Goal: Use online tool/utility: Utilize a website feature to perform a specific function

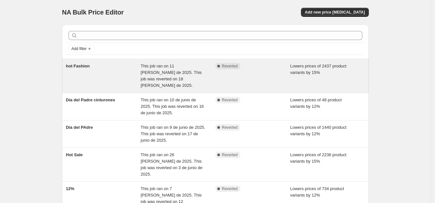
click at [170, 76] on span "This job ran on 11 [PERSON_NAME] de 2025. This job was reverted on 18 [PERSON_N…" at bounding box center [171, 76] width 61 height 24
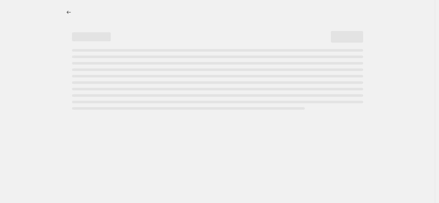
select select "percentage"
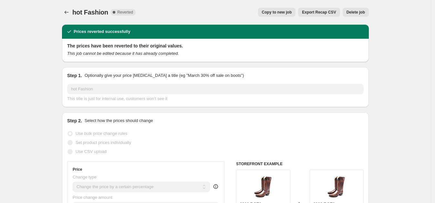
click at [288, 11] on span "Copy to new job" at bounding box center [277, 12] width 30 height 5
select select "percentage"
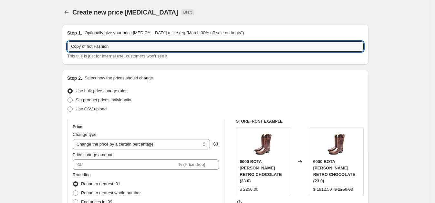
drag, startPoint x: 113, startPoint y: 47, endPoint x: 66, endPoint y: 47, distance: 47.5
click at [66, 47] on div "Step 1. Optionally give your price [MEDICAL_DATA] a title (eg "March 30% off sa…" at bounding box center [215, 45] width 307 height 40
type input "Septiembre"
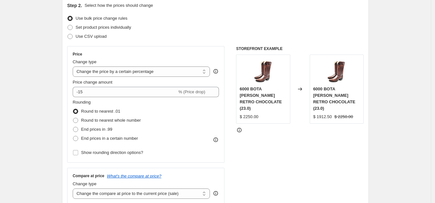
scroll to position [121, 0]
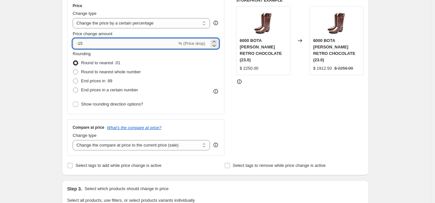
click at [105, 41] on input "-15" at bounding box center [125, 43] width 104 height 10
click at [215, 45] on icon at bounding box center [214, 46] width 3 height 2
click at [217, 42] on icon at bounding box center [214, 41] width 6 height 6
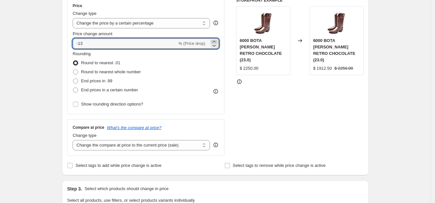
click at [217, 42] on icon at bounding box center [214, 41] width 6 height 6
type input "-10"
click at [47, 67] on div "Create new price [MEDICAL_DATA]. This page is ready Create new price [MEDICAL_D…" at bounding box center [215, 207] width 431 height 656
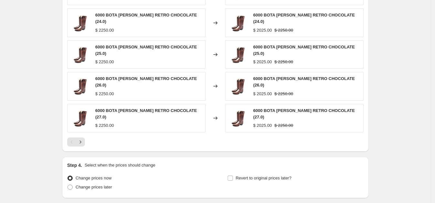
scroll to position [452, 0]
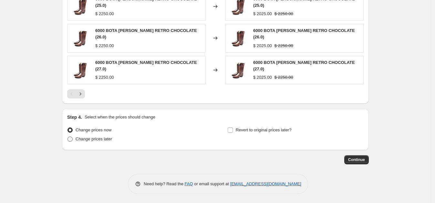
click at [80, 140] on span "Change prices later" at bounding box center [94, 139] width 36 height 5
click at [68, 137] on input "Change prices later" at bounding box center [68, 137] width 0 height 0
radio input "true"
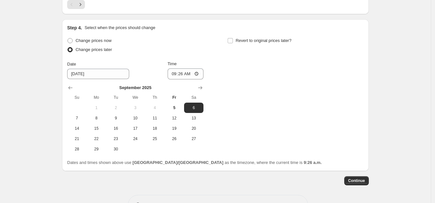
scroll to position [562, 0]
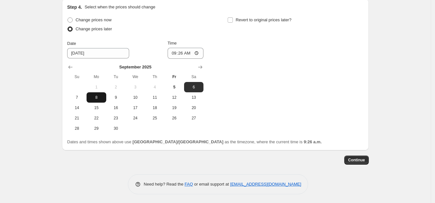
click at [100, 98] on span "8" at bounding box center [96, 97] width 14 height 5
type input "[DATE]"
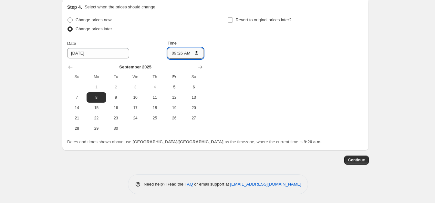
click at [176, 52] on input "09:26" at bounding box center [186, 53] width 36 height 11
type input "23:59"
click at [76, 93] on button "7" at bounding box center [76, 97] width 19 height 10
type input "[DATE]"
drag, startPoint x: 226, startPoint y: 83, endPoint x: 230, endPoint y: 82, distance: 3.6
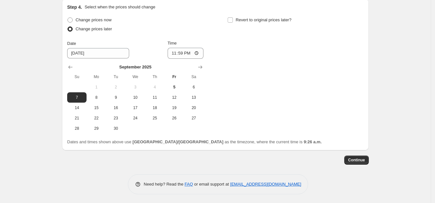
click at [226, 83] on div "Change prices now Change prices later Date [DATE] Time 23:59 [DATE] Su Mo Tu We…" at bounding box center [215, 75] width 296 height 118
click at [233, 20] on input "Revert to original prices later?" at bounding box center [230, 19] width 5 height 5
checkbox input "true"
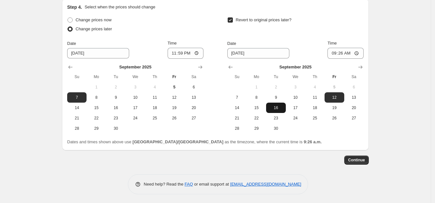
click at [281, 109] on span "16" at bounding box center [276, 107] width 14 height 5
type input "[DATE]"
click at [334, 54] on input "09:26" at bounding box center [346, 53] width 36 height 11
type input "23:59"
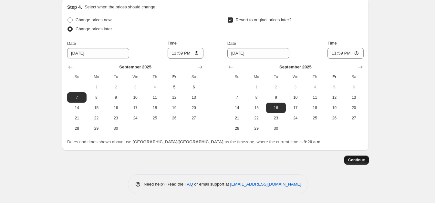
click at [361, 158] on span "Continue" at bounding box center [356, 160] width 17 height 5
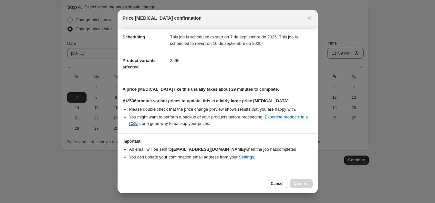
scroll to position [63, 0]
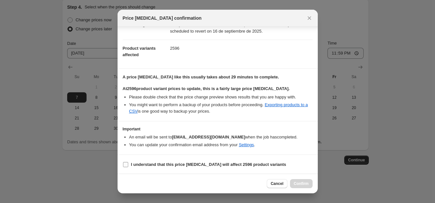
click at [182, 162] on b "I understand that this price [MEDICAL_DATA] will affect 2596 product variants" at bounding box center [208, 164] width 155 height 5
click at [128, 162] on input "I understand that this price [MEDICAL_DATA] will affect 2596 product variants" at bounding box center [125, 164] width 5 height 5
checkbox input "true"
click at [308, 183] on button "Confirm" at bounding box center [301, 183] width 23 height 9
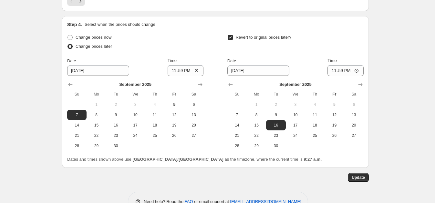
scroll to position [602, 0]
